Goal: Task Accomplishment & Management: Use online tool/utility

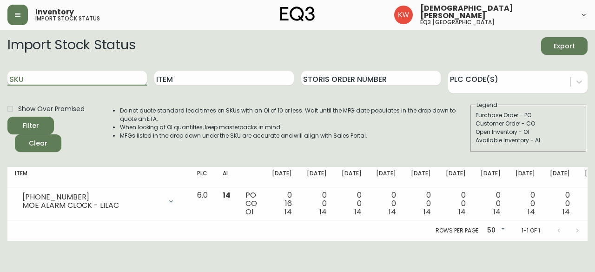
click at [67, 76] on input "SKU" at bounding box center [76, 78] width 139 height 15
type input "[PHONE_NUMBER]"
click at [7, 117] on button "Filter" at bounding box center [30, 126] width 46 height 18
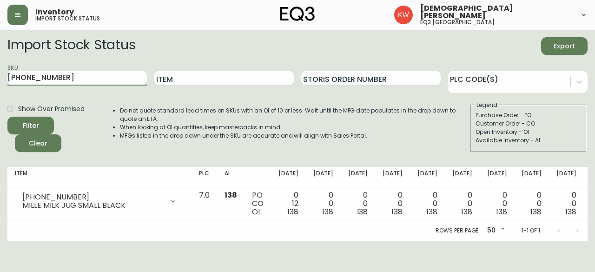
drag, startPoint x: 92, startPoint y: 79, endPoint x: 0, endPoint y: 77, distance: 92.5
click at [0, 77] on main "Import Stock Status Export SKU [PHONE_NUMBER] Item Storis Order Number PLC Code…" at bounding box center [297, 135] width 595 height 211
click at [204, 74] on input "Item" at bounding box center [223, 78] width 139 height 15
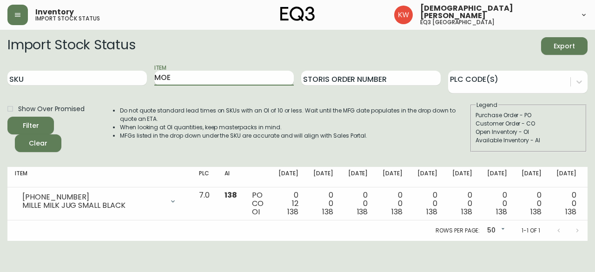
type input "MOE"
click at [7, 117] on button "Filter" at bounding box center [30, 126] width 46 height 18
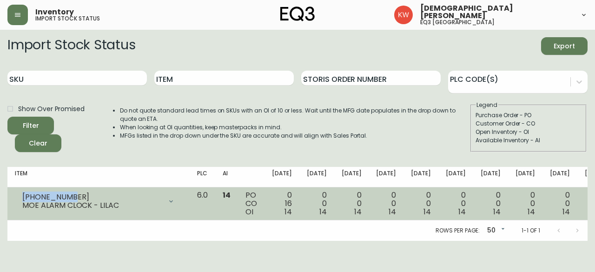
drag, startPoint x: 70, startPoint y: 196, endPoint x: 21, endPoint y: 195, distance: 48.8
click at [21, 195] on div "[PHONE_NUMBER] MOE ALARM CLOCK - LILAC" at bounding box center [98, 201] width 167 height 20
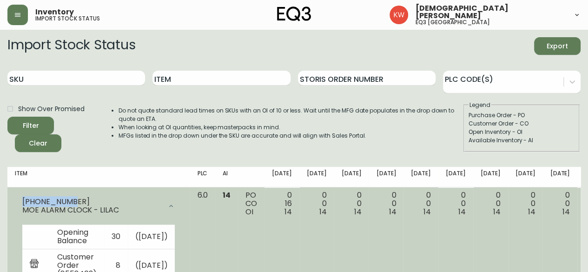
copy div "[PHONE_NUMBER]"
